Goal: Information Seeking & Learning: Learn about a topic

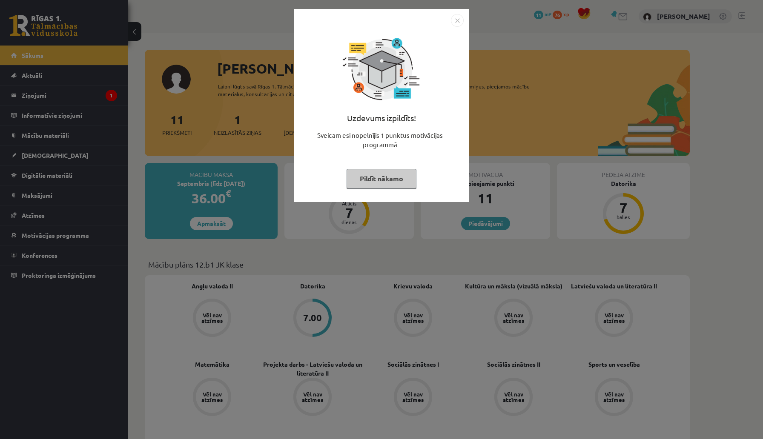
click at [459, 20] on img "Close" at bounding box center [457, 20] width 13 height 13
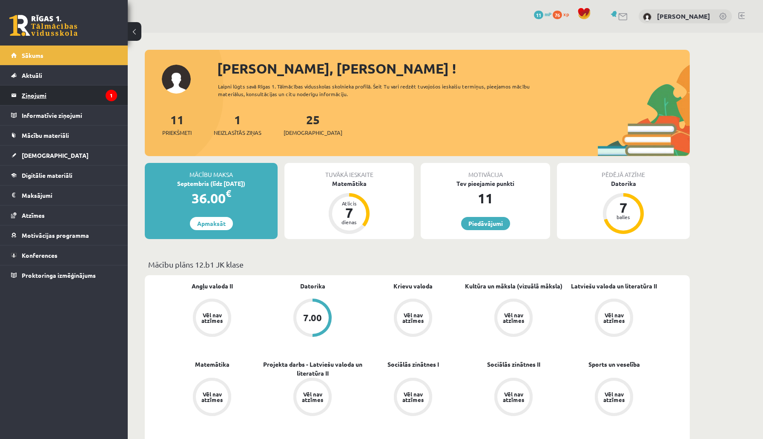
click at [56, 94] on legend "Ziņojumi 1" at bounding box center [69, 96] width 95 height 20
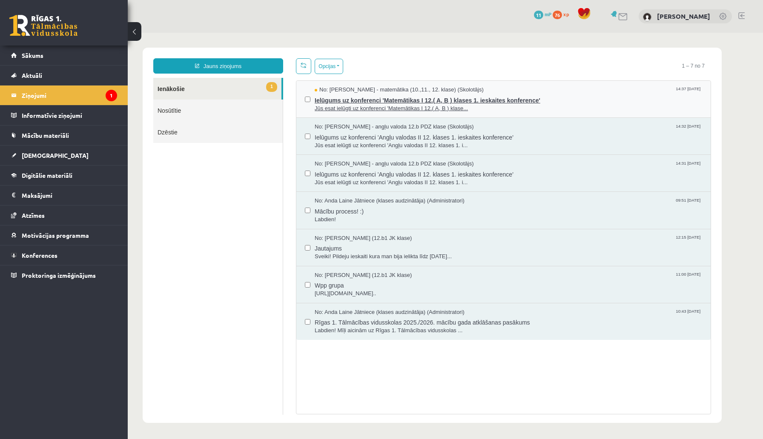
click at [378, 105] on span "Jūs esat ielūgti uz konferenci 'Matemātikas I 12.( A, B ) klase..." at bounding box center [508, 109] width 387 height 8
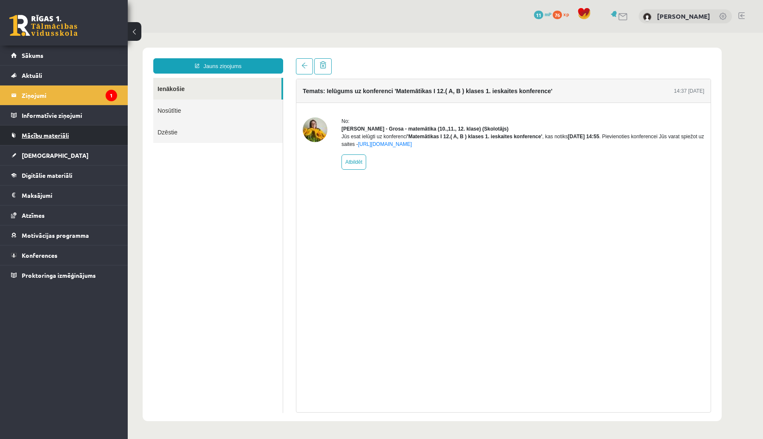
click at [47, 132] on span "Mācību materiāli" at bounding box center [45, 136] width 47 height 8
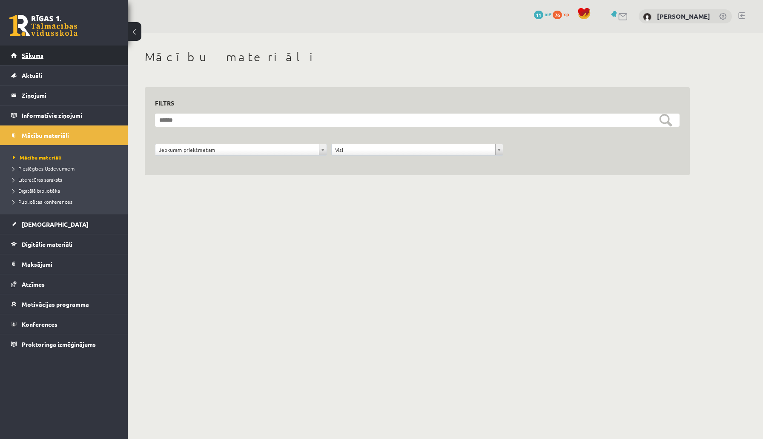
click at [52, 53] on link "Sākums" at bounding box center [64, 56] width 106 height 20
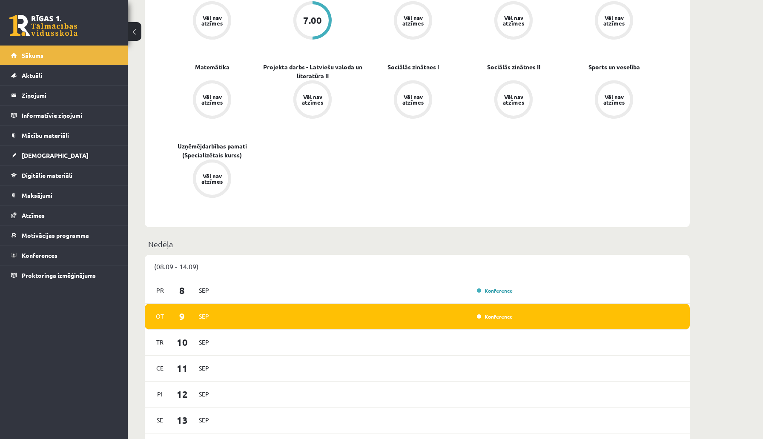
scroll to position [319, 0]
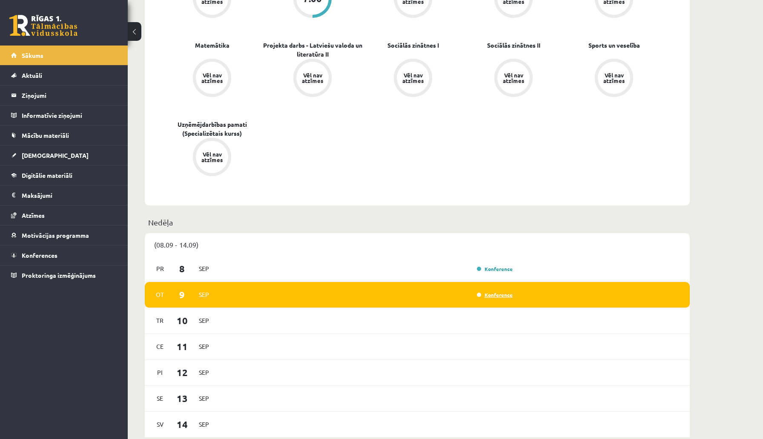
click at [490, 295] on link "Konference" at bounding box center [495, 295] width 36 height 7
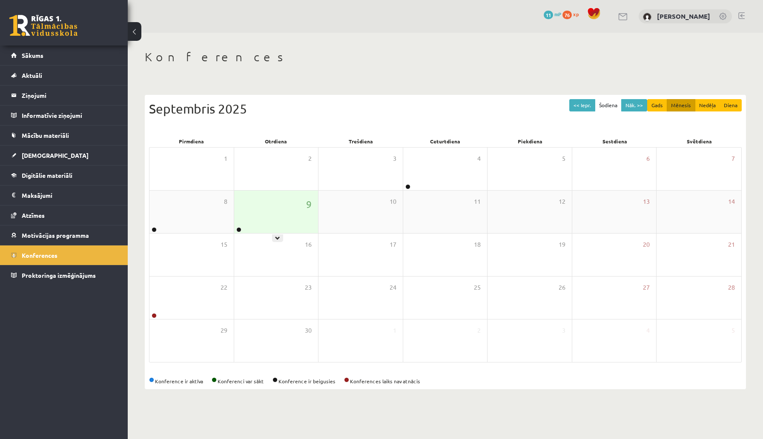
click at [275, 218] on div "9" at bounding box center [276, 212] width 84 height 43
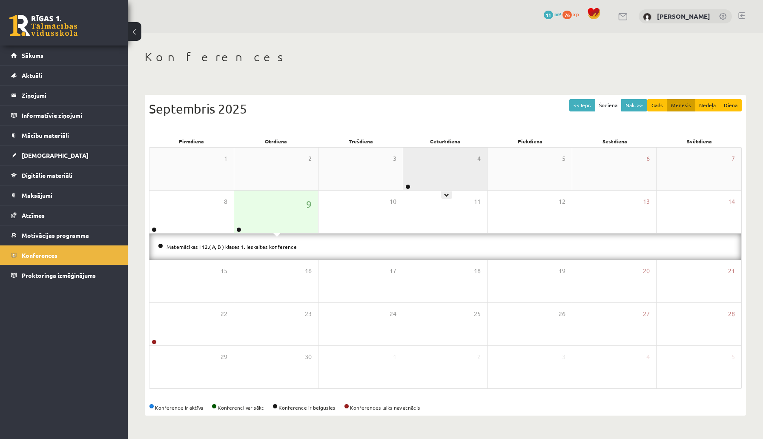
click at [439, 178] on div "4" at bounding box center [445, 169] width 84 height 43
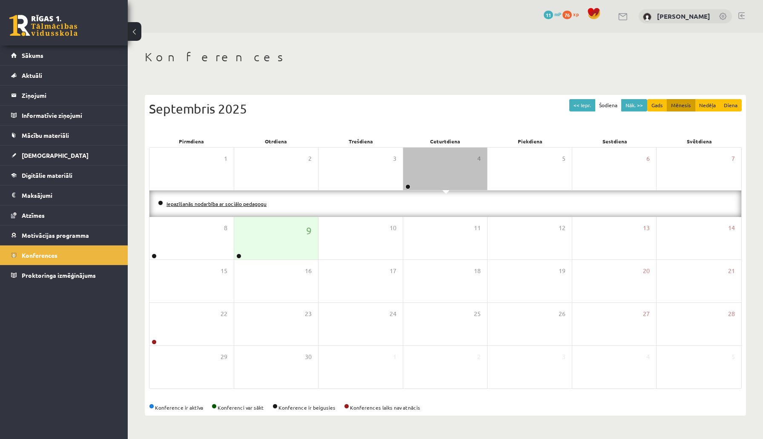
click at [232, 204] on link "Iepazīšanās nodarbība ar sociālo pedagogu" at bounding box center [216, 203] width 100 height 7
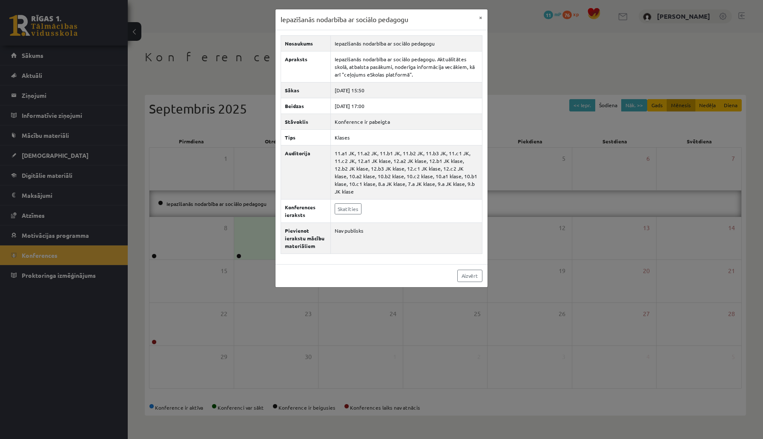
click at [313, 330] on div "Iepazīšanās nodarbība ar sociālo pedagogu × Nosaukums Iepazīšanās nodarbība ar …" at bounding box center [381, 219] width 763 height 439
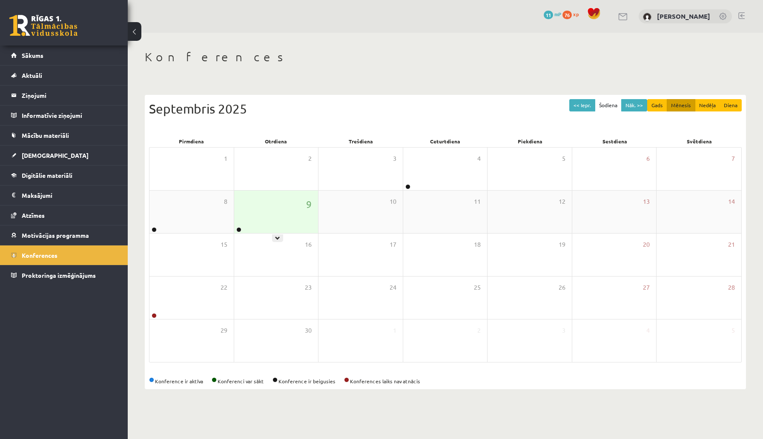
click at [272, 211] on div "9" at bounding box center [276, 212] width 84 height 43
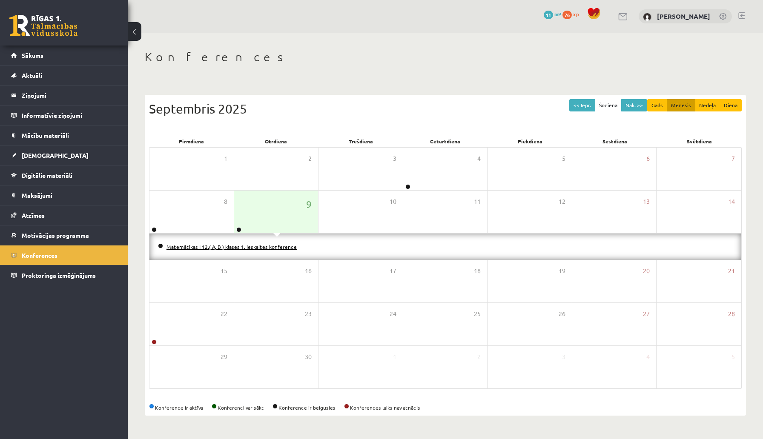
click at [249, 248] on link "Matemātikas I 12.( A, B ) klases 1. ieskaites konference" at bounding box center [231, 246] width 130 height 7
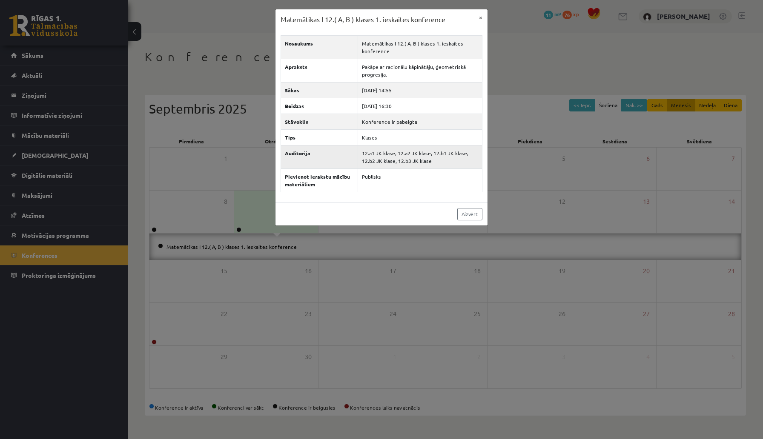
click at [386, 165] on td "12.a1 JK klase, 12.a2 JK klase, 12.b1 JK klase, 12.b2 JK klase, 12.b3 JK klase" at bounding box center [420, 156] width 124 height 23
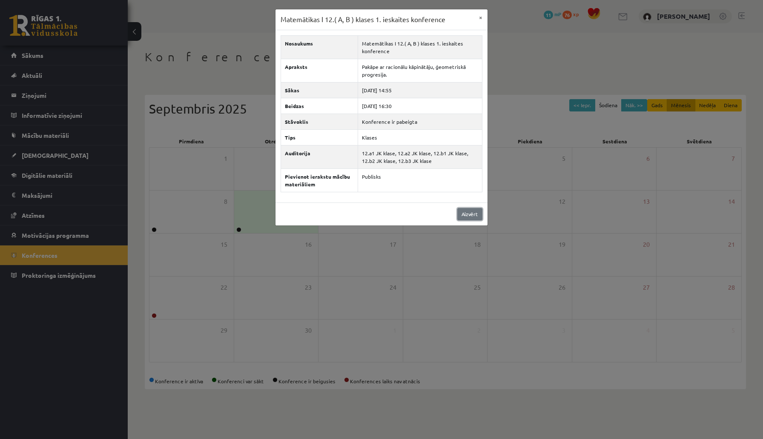
click at [466, 216] on link "Aizvērt" at bounding box center [469, 214] width 25 height 12
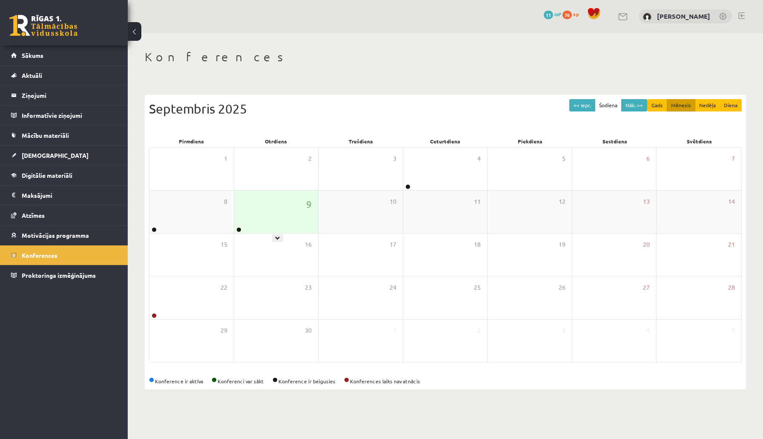
click at [291, 217] on div "9" at bounding box center [276, 212] width 84 height 43
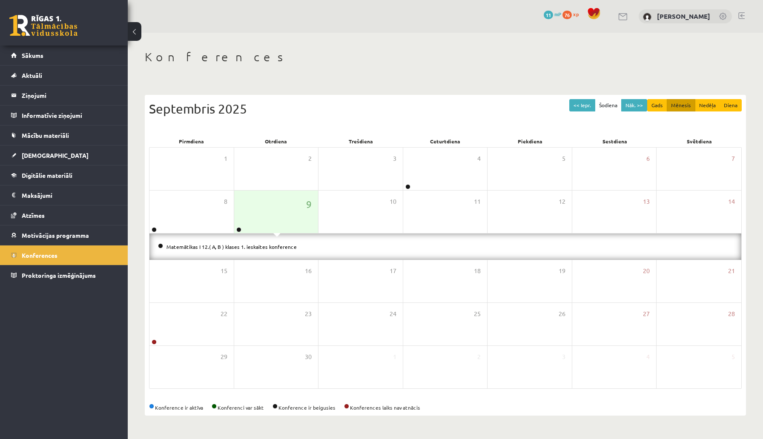
click at [246, 249] on li "Matemātikas I 12.( A, B ) klases 1. ieskaites konference" at bounding box center [445, 246] width 575 height 9
click at [251, 246] on link "Matemātikas I 12.( A, B ) klases 1. ieskaites konference" at bounding box center [231, 246] width 130 height 7
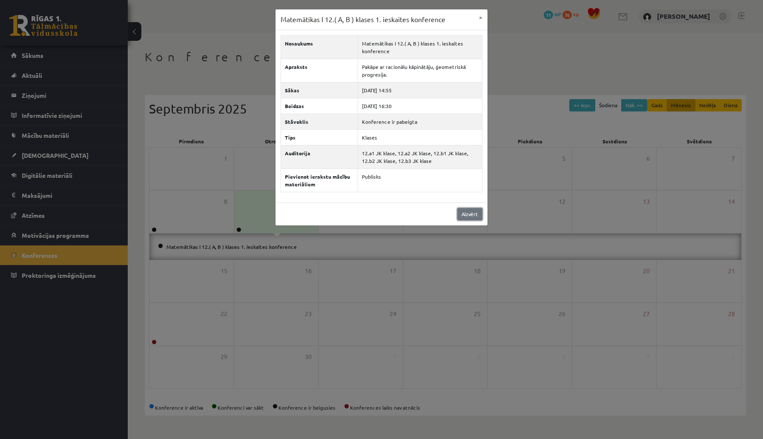
click at [472, 215] on link "Aizvērt" at bounding box center [469, 214] width 25 height 12
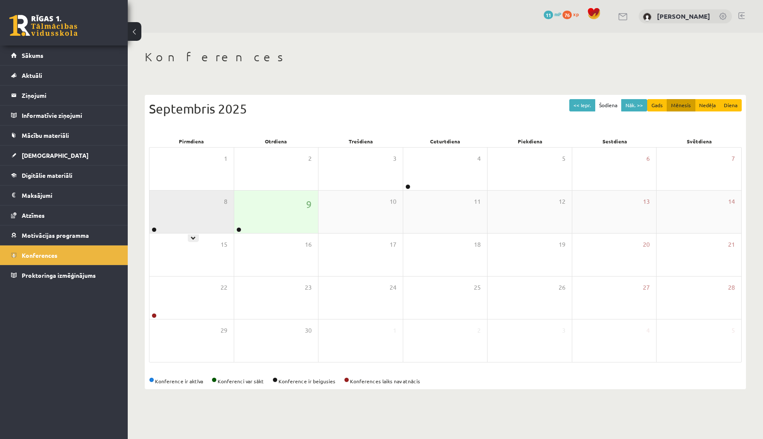
click at [211, 210] on div "8" at bounding box center [191, 212] width 84 height 43
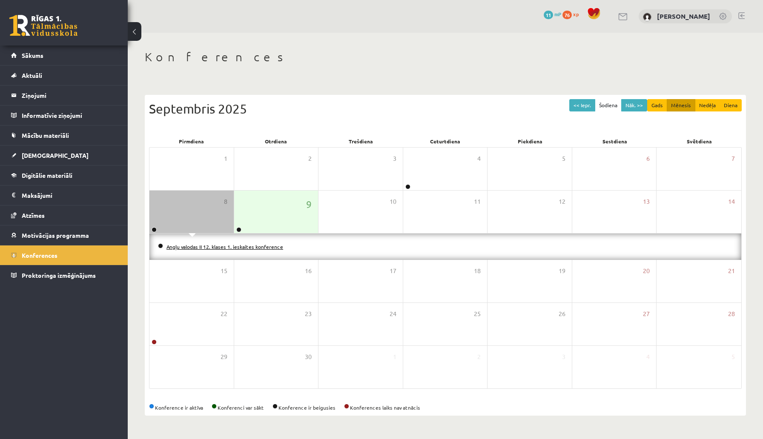
click at [183, 249] on link "Angļu valodas II 12. klases 1. ieskaites konference" at bounding box center [224, 246] width 117 height 7
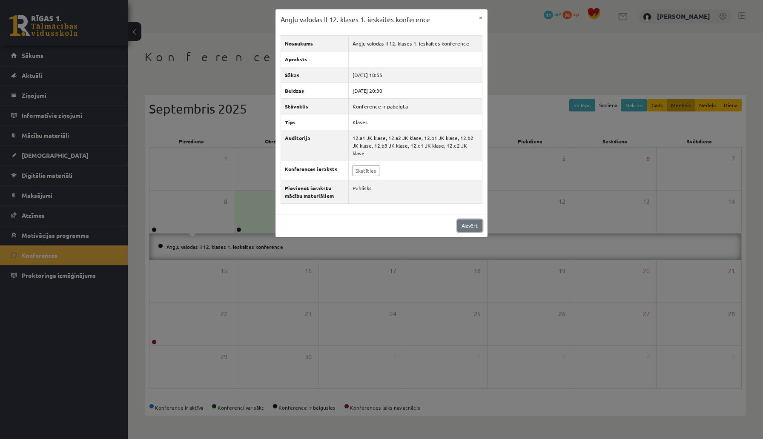
click at [472, 220] on link "Aizvērt" at bounding box center [469, 226] width 25 height 12
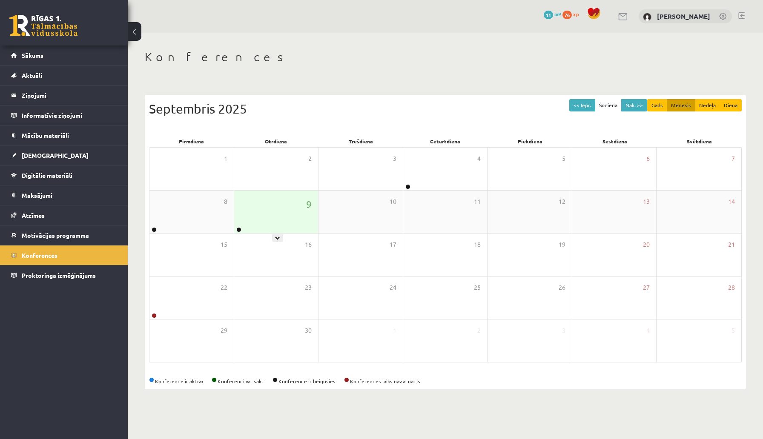
click at [269, 223] on div "9" at bounding box center [276, 212] width 84 height 43
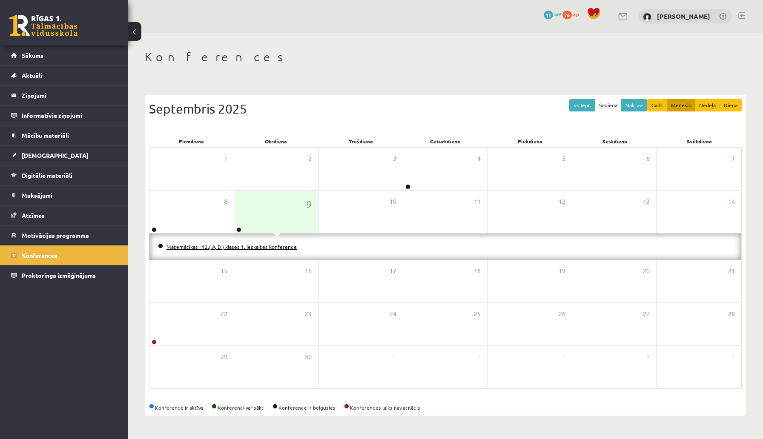
click at [248, 248] on link "Matemātikas I 12.( A, B ) klases 1. ieskaites konference" at bounding box center [231, 246] width 130 height 7
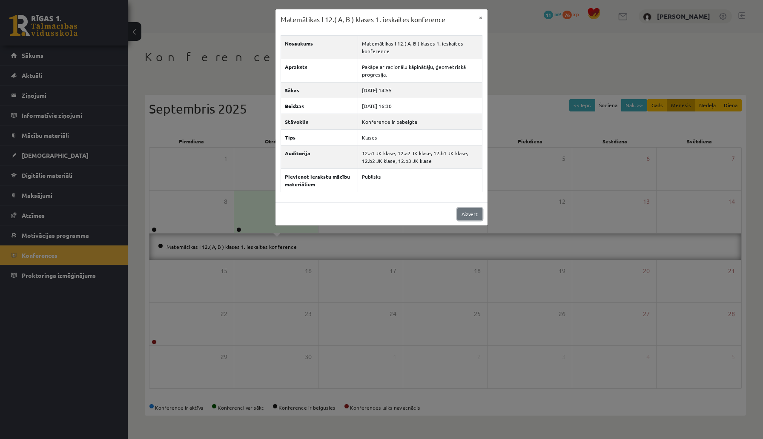
click at [468, 214] on link "Aizvērt" at bounding box center [469, 214] width 25 height 12
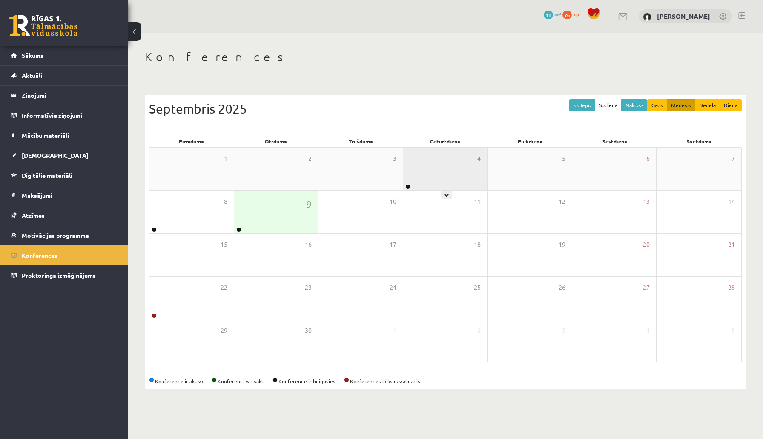
click at [432, 180] on div "4" at bounding box center [445, 169] width 84 height 43
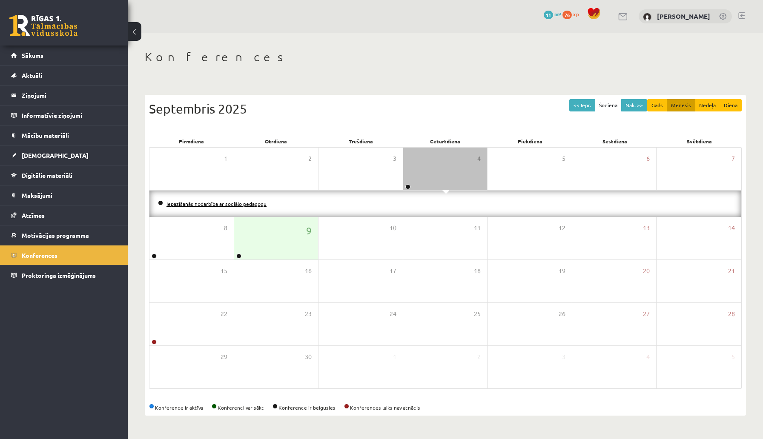
click at [248, 203] on link "Iepazīšanās nodarbība ar sociālo pedagogu" at bounding box center [216, 203] width 100 height 7
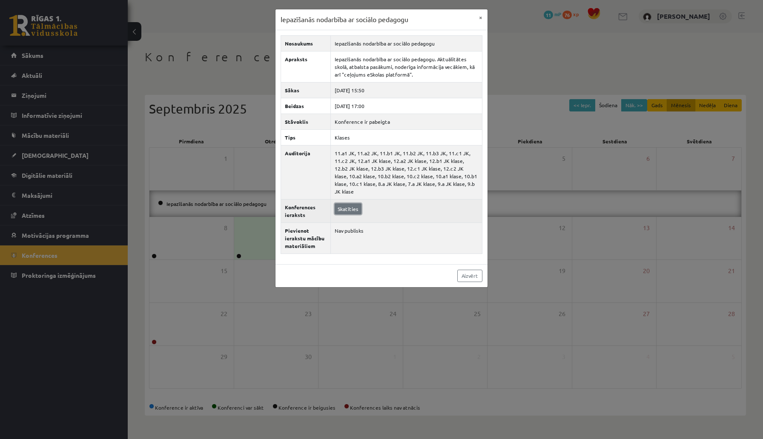
click at [340, 204] on link "Skatīties" at bounding box center [348, 208] width 27 height 11
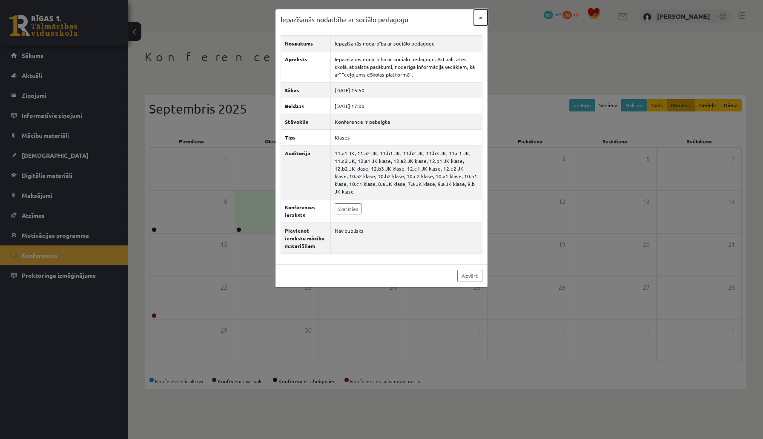
click at [481, 18] on button "×" at bounding box center [481, 17] width 14 height 16
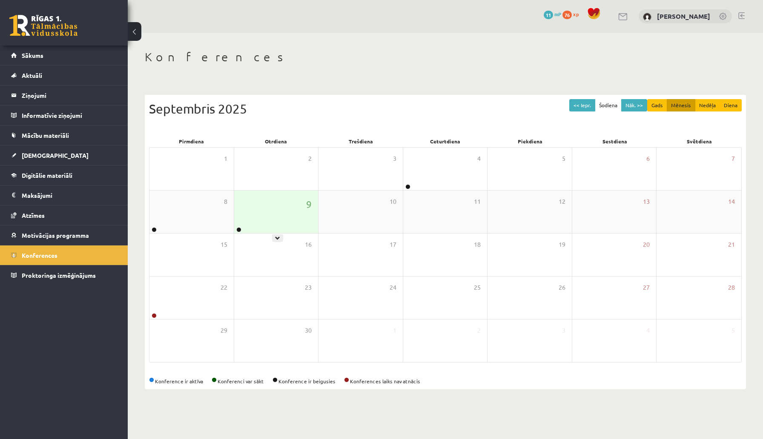
click at [272, 216] on div "9" at bounding box center [276, 212] width 84 height 43
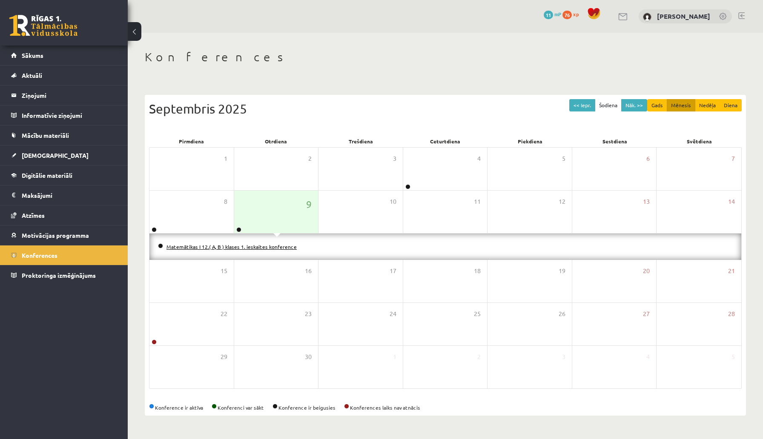
click at [248, 247] on link "Matemātikas I 12.( A, B ) klases 1. ieskaites konference" at bounding box center [231, 246] width 130 height 7
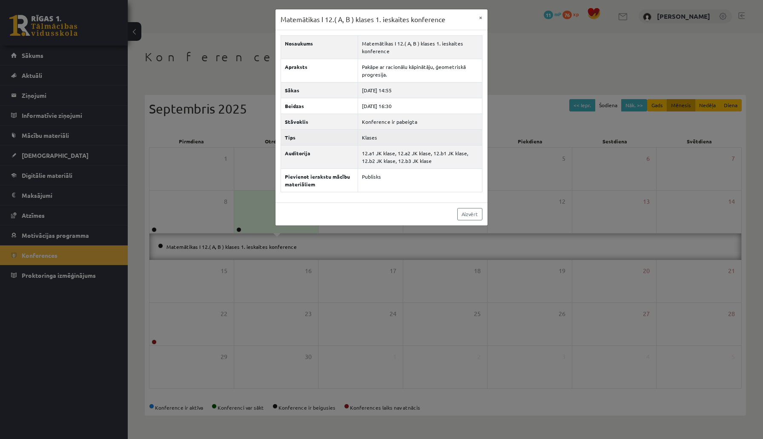
click at [369, 141] on td "Klases" at bounding box center [420, 137] width 124 height 16
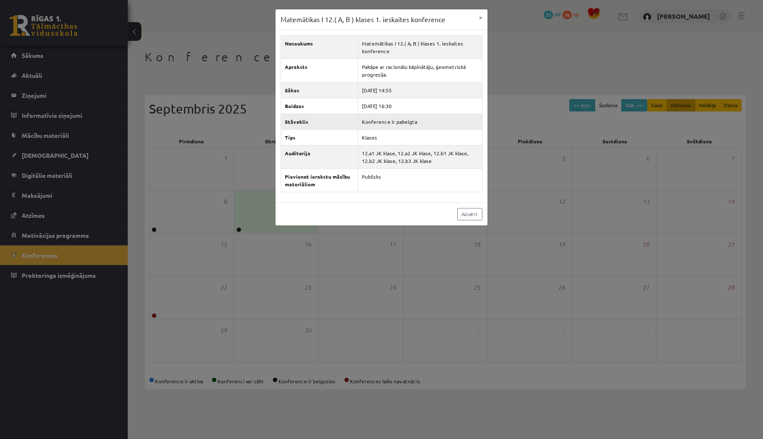
click at [374, 119] on td "Konference ir pabeigta" at bounding box center [420, 122] width 124 height 16
click at [469, 212] on link "Aizvērt" at bounding box center [469, 214] width 25 height 12
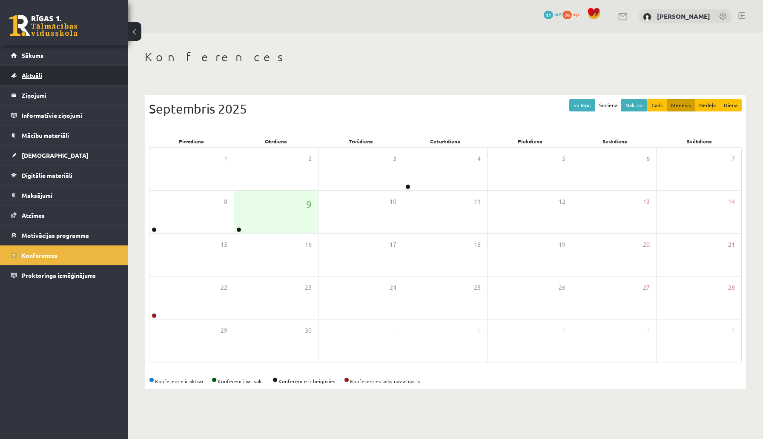
click at [33, 70] on link "Aktuāli" at bounding box center [64, 76] width 106 height 20
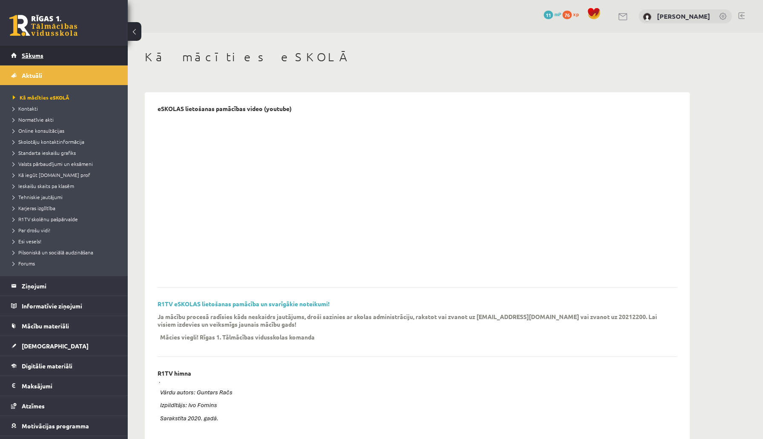
click at [40, 60] on link "Sākums" at bounding box center [64, 56] width 106 height 20
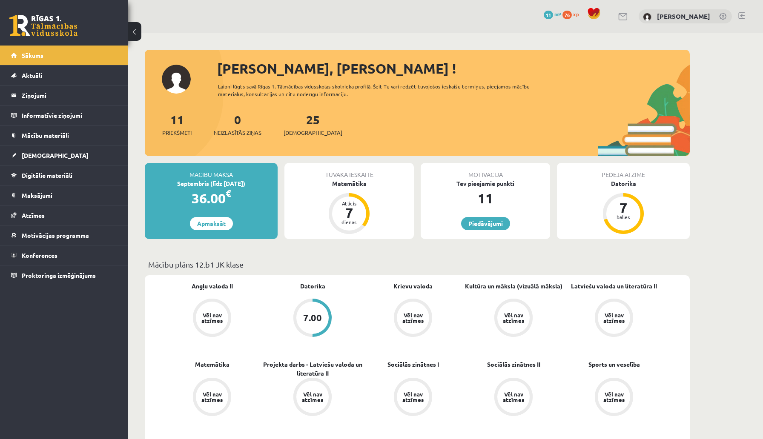
click at [284, 117] on div "11 Priekšmeti 0 Neizlasītās ziņas 25 Ieskaites" at bounding box center [417, 134] width 545 height 46
click at [568, 14] on span "76" at bounding box center [566, 15] width 9 height 9
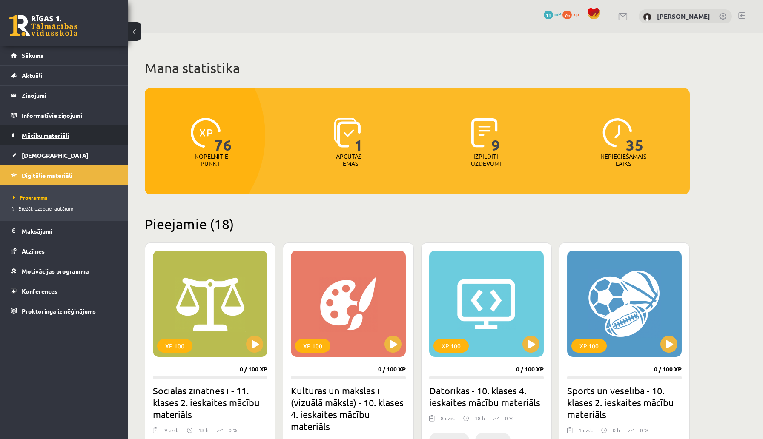
click at [71, 128] on link "Mācību materiāli" at bounding box center [64, 136] width 106 height 20
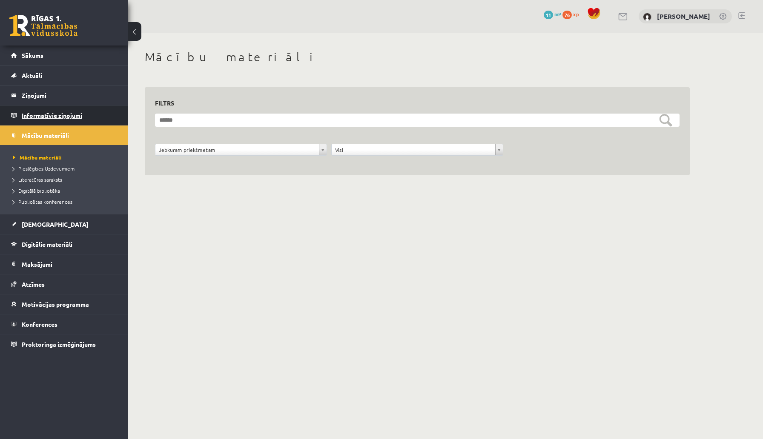
click at [57, 114] on legend "Informatīvie ziņojumi 0" at bounding box center [69, 116] width 95 height 20
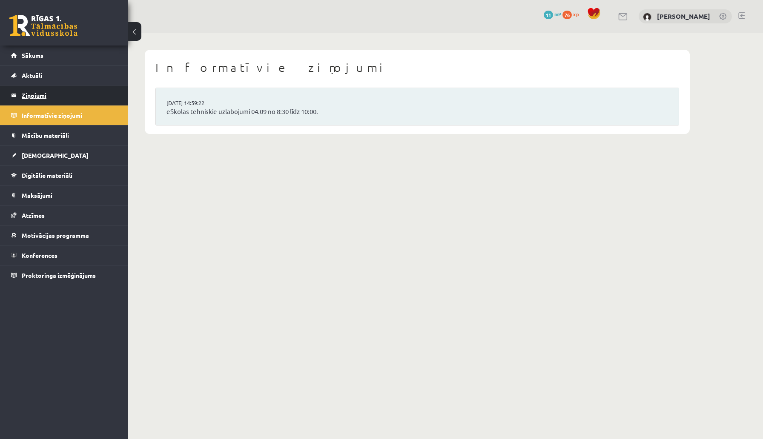
click at [44, 97] on legend "Ziņojumi 0" at bounding box center [69, 96] width 95 height 20
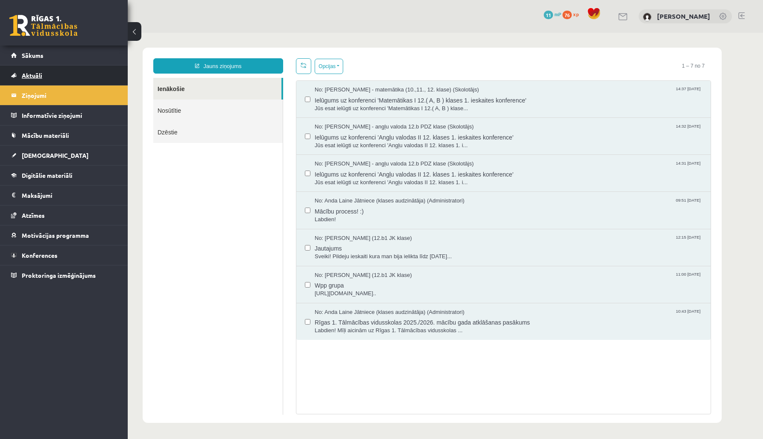
click at [40, 77] on span "Aktuāli" at bounding box center [32, 76] width 20 height 8
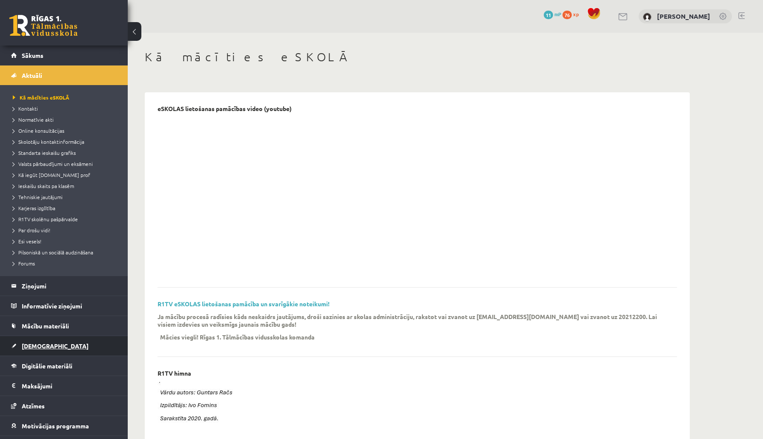
click at [50, 342] on link "[DEMOGRAPHIC_DATA]" at bounding box center [64, 346] width 106 height 20
